Goal: Transaction & Acquisition: Purchase product/service

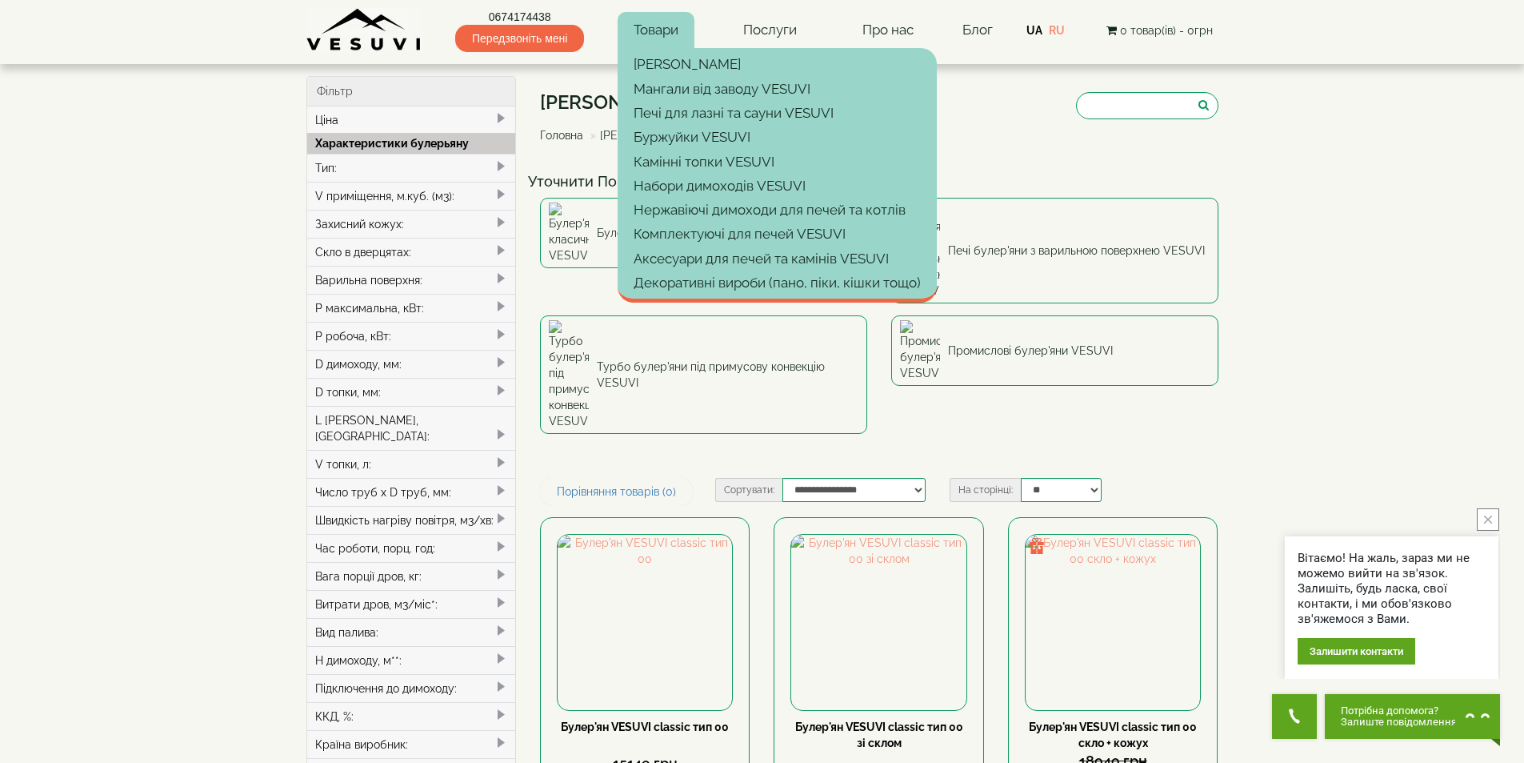
click at [670, 31] on link "Товари" at bounding box center [656, 30] width 77 height 37
click at [749, 114] on link "Печі для лазні та сауни VESUVI" at bounding box center [777, 113] width 319 height 24
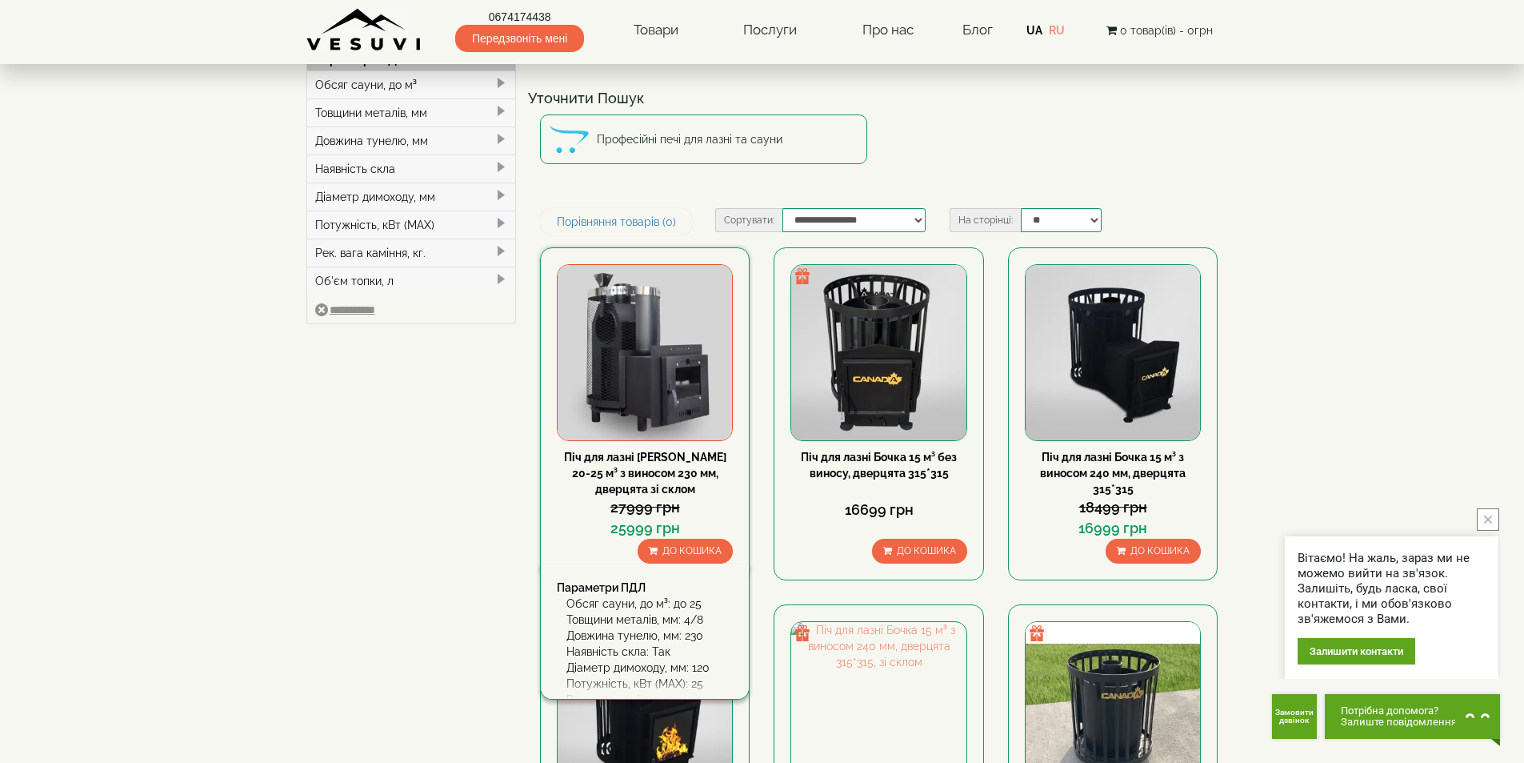
scroll to position [160, 0]
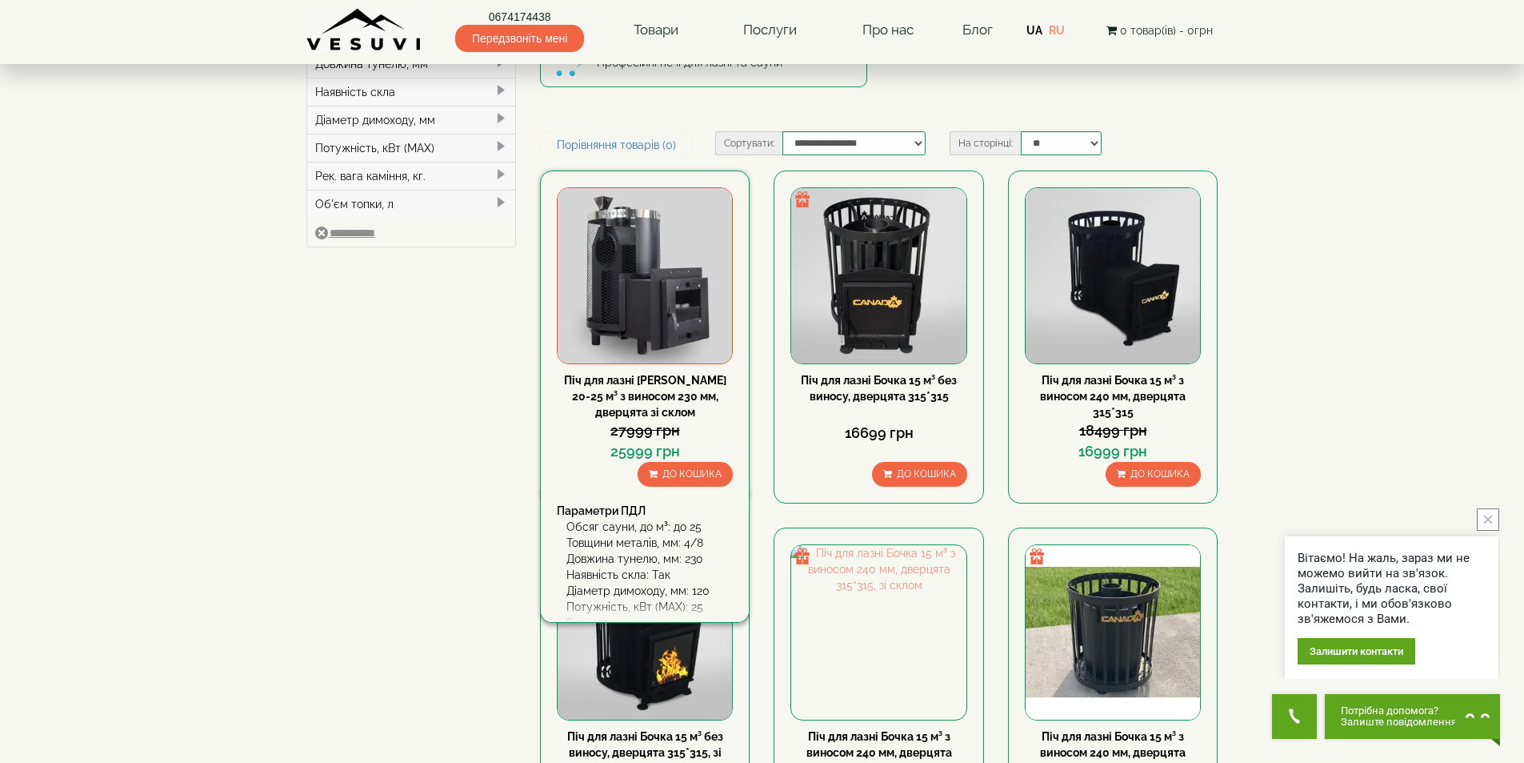
click at [643, 260] on img at bounding box center [645, 275] width 174 height 174
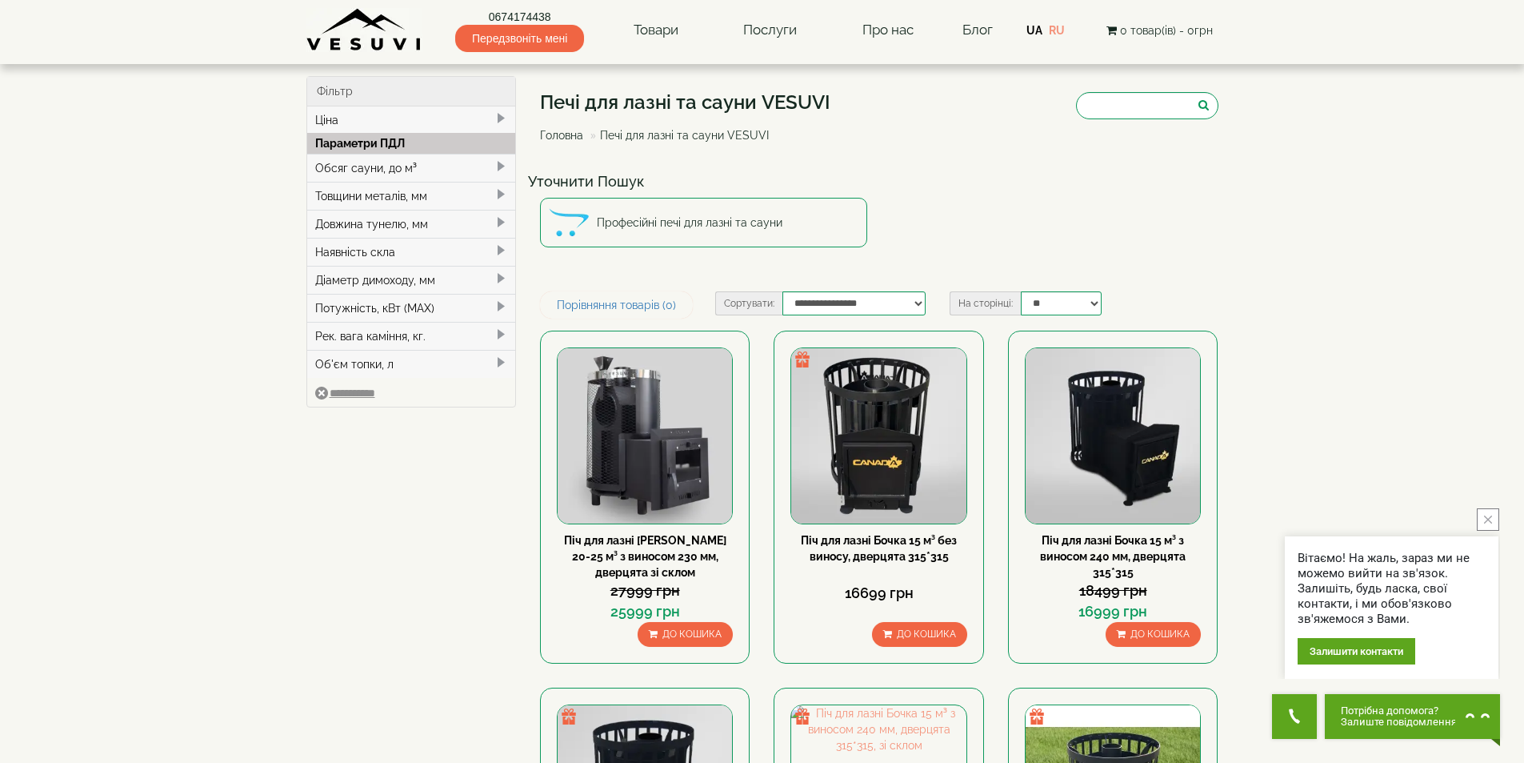
click at [462, 121] on div "Ціна" at bounding box center [411, 119] width 209 height 27
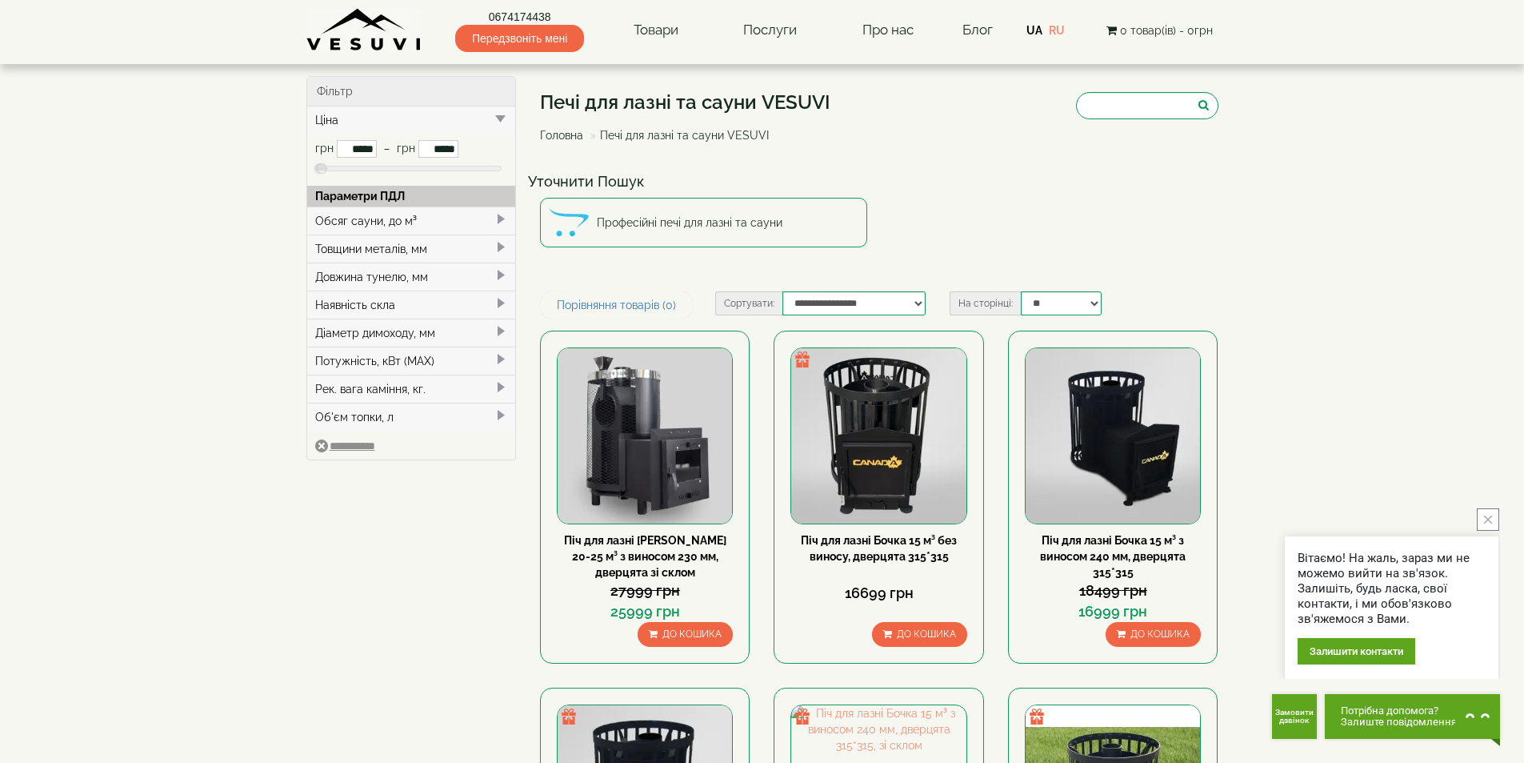
drag, startPoint x: 484, startPoint y: 170, endPoint x: 320, endPoint y: 174, distance: 164.1
click at [320, 174] on div at bounding box center [411, 175] width 193 height 18
type input "*****"
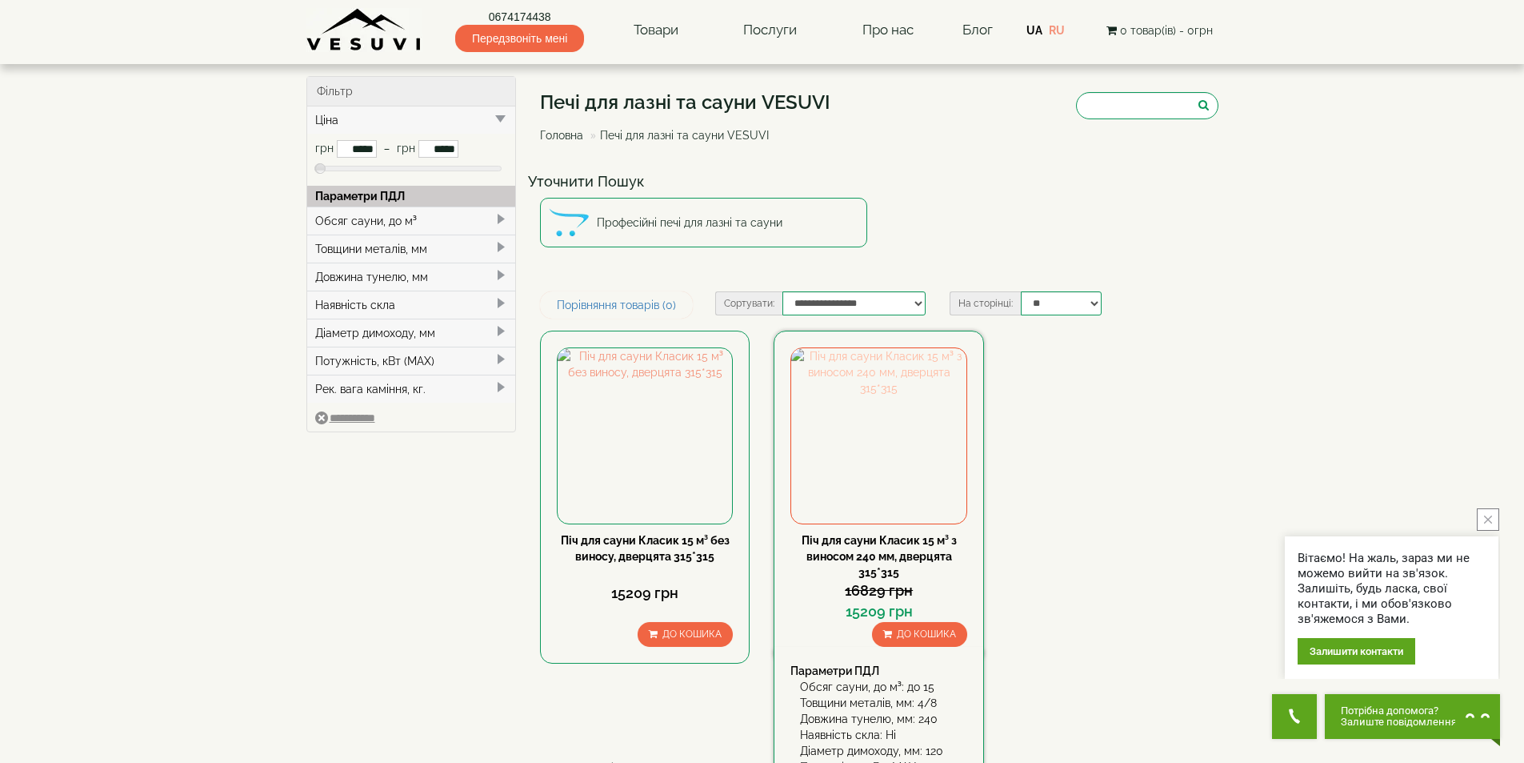
click at [899, 439] on img at bounding box center [878, 435] width 174 height 174
